Goal: Information Seeking & Learning: Learn about a topic

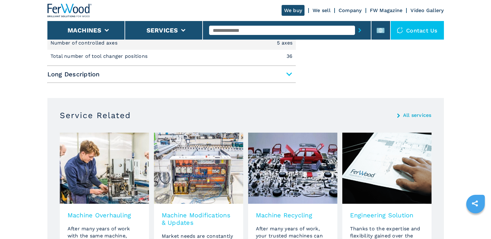
scroll to position [310, 0]
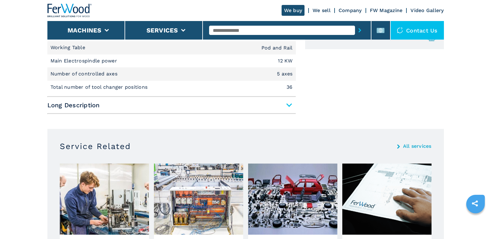
click at [176, 108] on span "Long Description" at bounding box center [171, 105] width 248 height 11
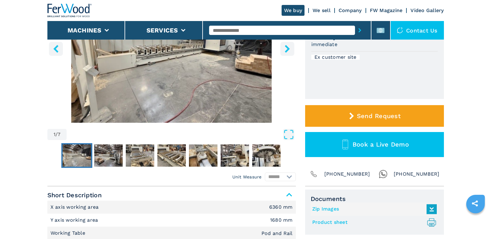
scroll to position [0, 0]
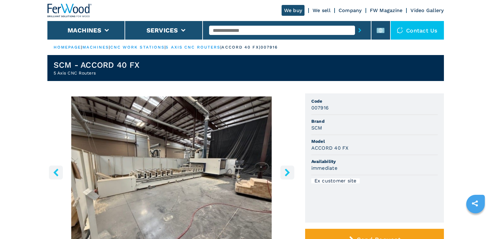
click at [167, 168] on img "Go to Slide 1" at bounding box center [171, 172] width 248 height 150
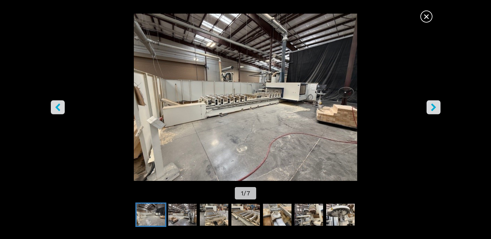
click at [274, 127] on img "Go to Slide 1" at bounding box center [245, 98] width 442 height 168
click at [429, 108] on button "right-button" at bounding box center [433, 107] width 14 height 14
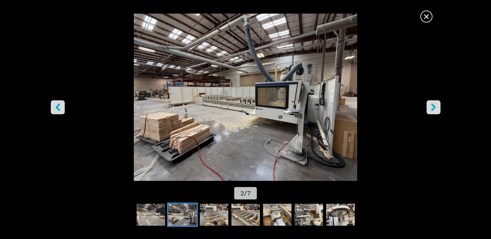
click at [57, 108] on icon "left-button" at bounding box center [57, 107] width 5 height 8
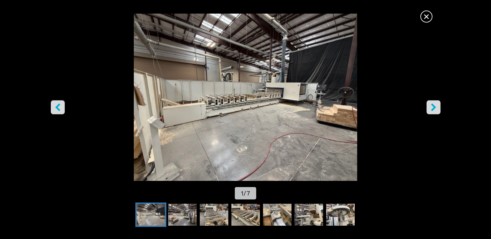
click at [437, 110] on icon "right-button" at bounding box center [433, 107] width 8 height 8
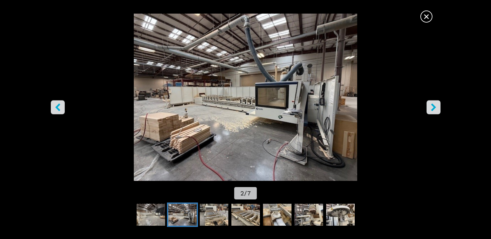
click at [436, 110] on icon "right-button" at bounding box center [433, 107] width 8 height 8
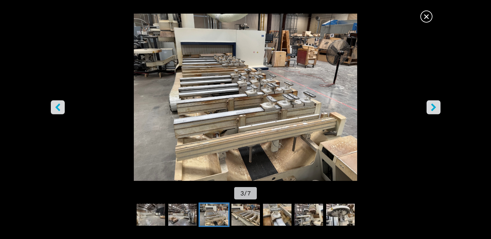
click at [434, 109] on icon "right-button" at bounding box center [433, 107] width 8 height 8
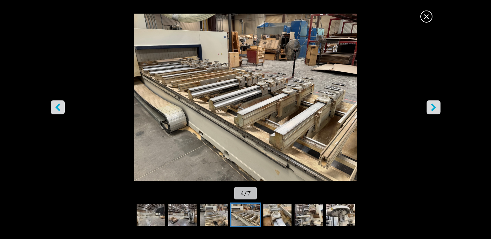
click at [434, 109] on icon "right-button" at bounding box center [433, 107] width 8 height 8
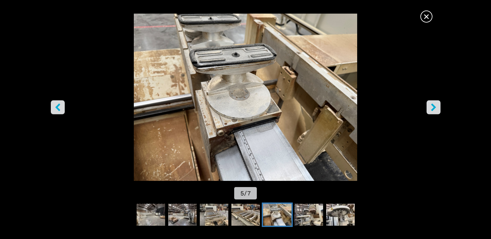
click at [434, 109] on icon "right-button" at bounding box center [433, 107] width 8 height 8
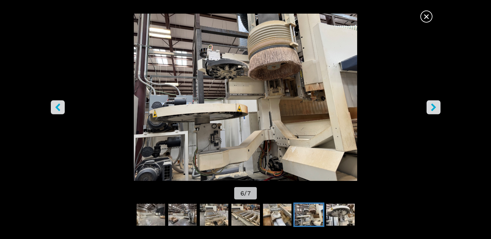
click at [434, 109] on icon "right-button" at bounding box center [433, 107] width 8 height 8
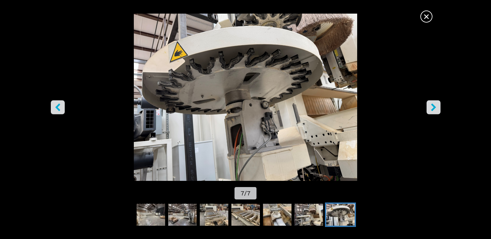
click at [60, 108] on icon "left-button" at bounding box center [58, 107] width 8 height 8
